Goal: Find specific page/section: Find specific page/section

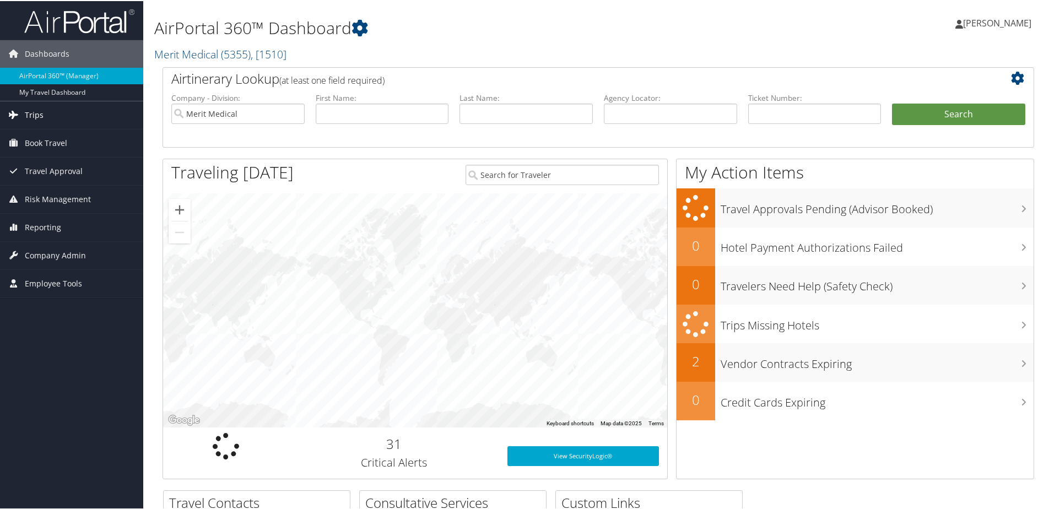
click at [37, 110] on span "Trips" at bounding box center [34, 114] width 19 height 28
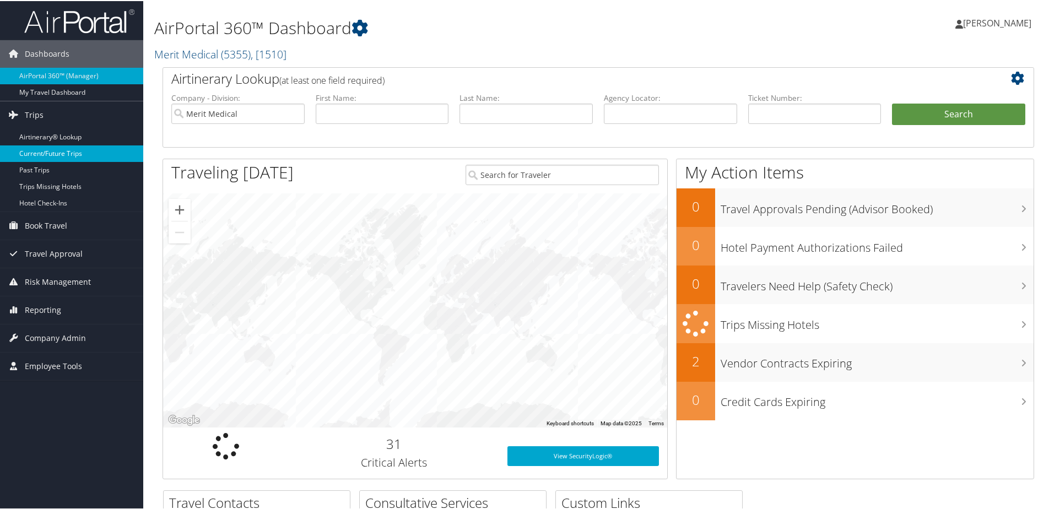
click at [51, 148] on link "Current/Future Trips" at bounding box center [71, 152] width 143 height 17
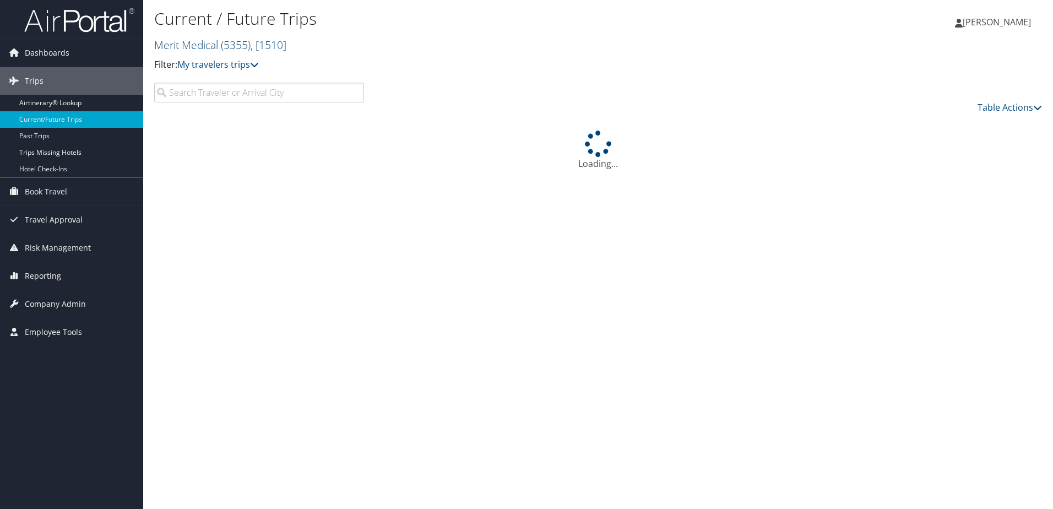
click at [252, 93] on input "search" at bounding box center [259, 93] width 210 height 20
type input "p"
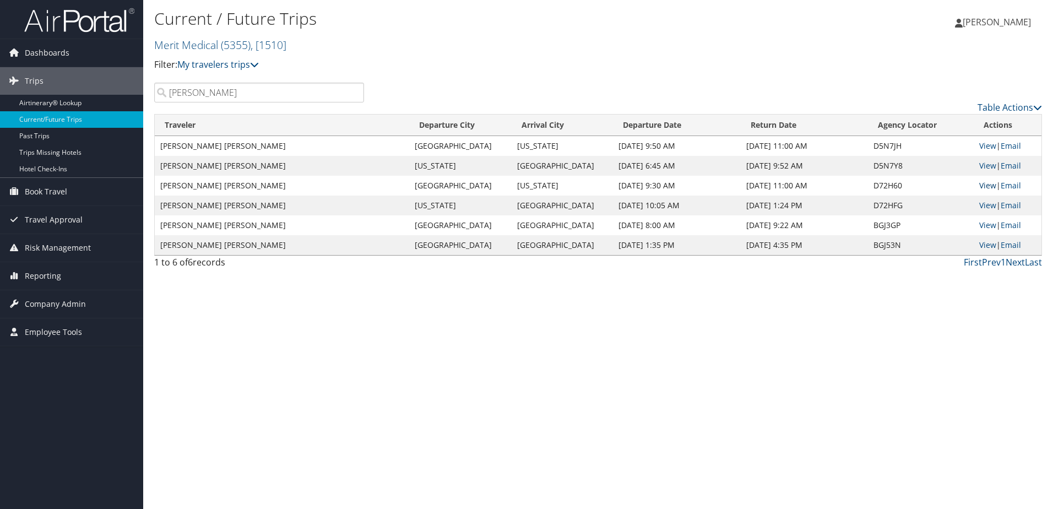
type input "Raul Parra"
click at [989, 184] on link "View" at bounding box center [987, 185] width 17 height 10
click at [985, 188] on link "View" at bounding box center [987, 185] width 17 height 10
click at [986, 203] on link "View" at bounding box center [987, 205] width 17 height 10
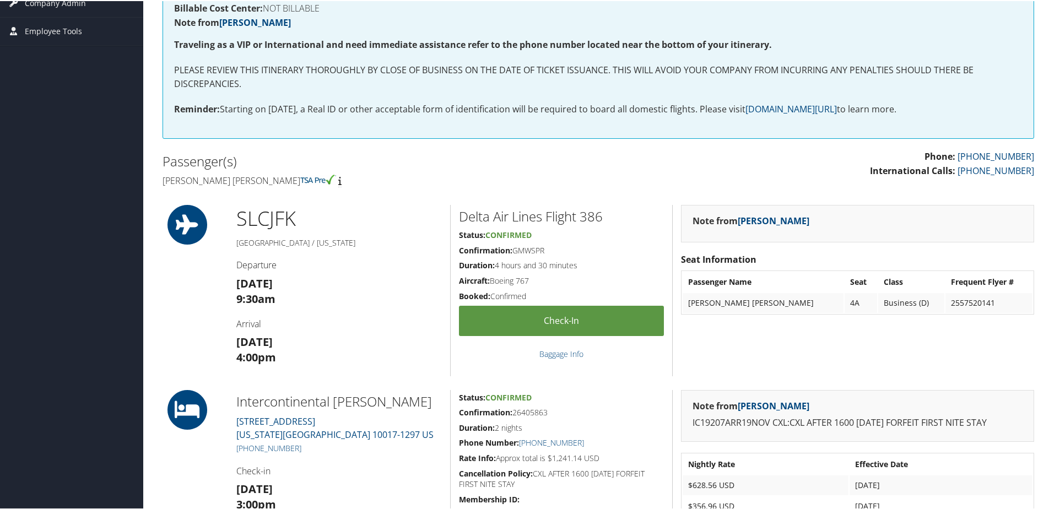
scroll to position [220, 0]
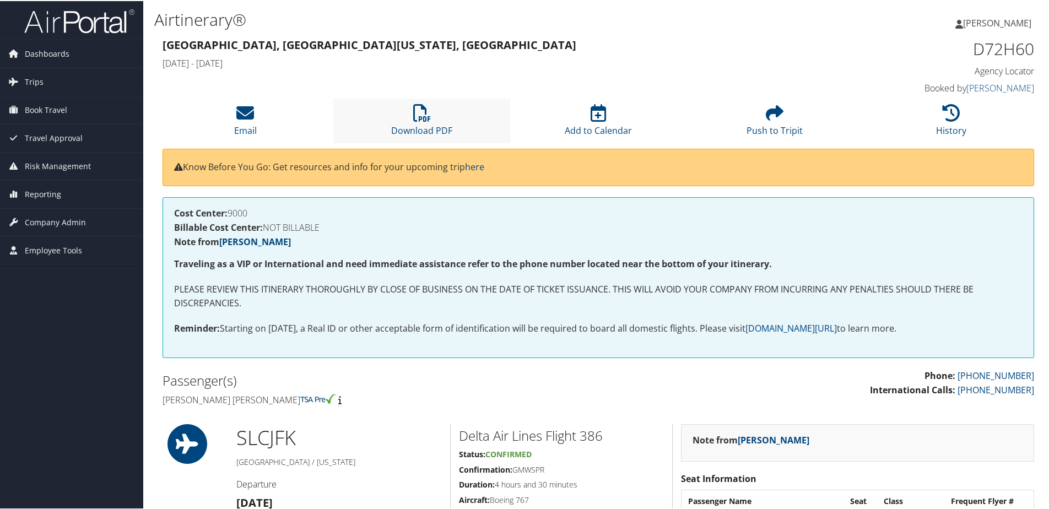
click at [430, 122] on li "Download PDF" at bounding box center [421, 119] width 176 height 45
click at [418, 112] on icon at bounding box center [422, 112] width 18 height 18
